Goal: Transaction & Acquisition: Purchase product/service

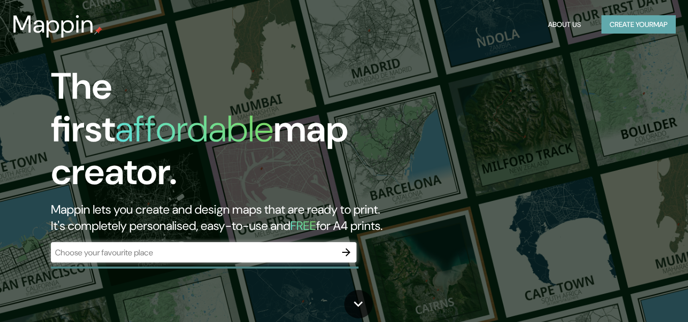
click at [625, 33] on button "Create your map" at bounding box center [639, 24] width 74 height 19
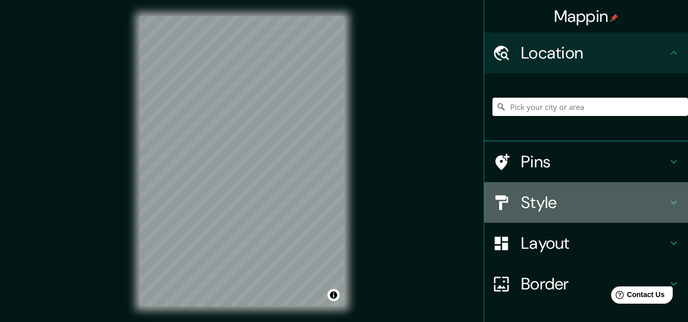
click at [542, 194] on h4 "Style" at bounding box center [594, 203] width 147 height 20
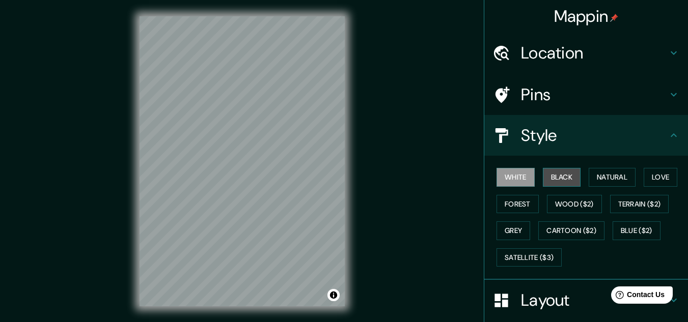
click at [556, 182] on button "Black" at bounding box center [562, 177] width 38 height 19
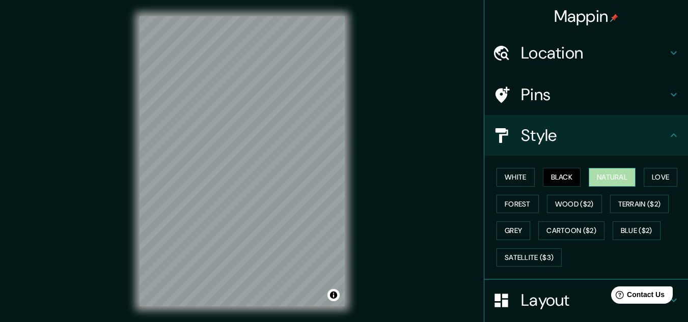
click at [598, 179] on button "Natural" at bounding box center [612, 177] width 47 height 19
click at [644, 178] on button "Love" at bounding box center [661, 177] width 34 height 19
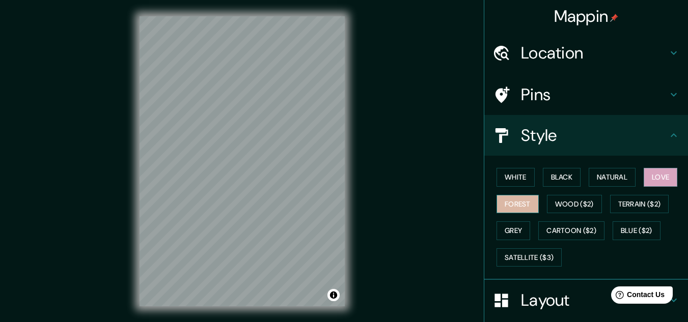
click at [519, 199] on button "Forest" at bounding box center [518, 204] width 42 height 19
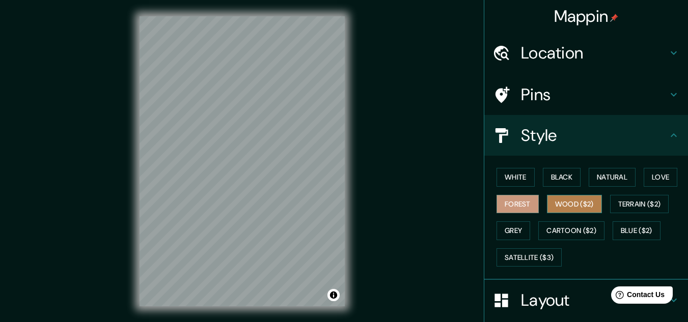
click at [581, 210] on button "Wood ($2)" at bounding box center [574, 204] width 55 height 19
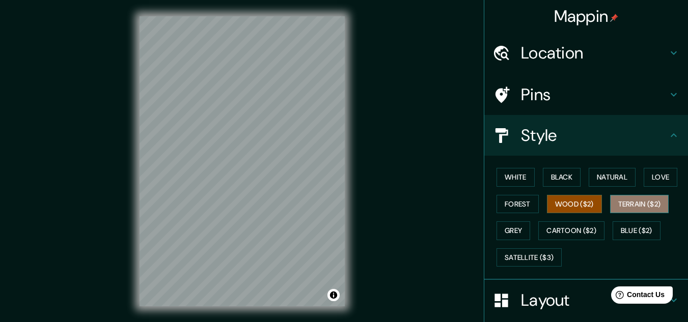
click at [629, 199] on button "Terrain ($2)" at bounding box center [639, 204] width 59 height 19
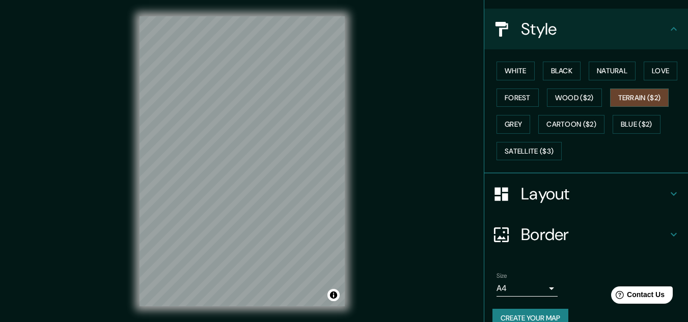
scroll to position [110, 0]
